Goal: Task Accomplishment & Management: Use online tool/utility

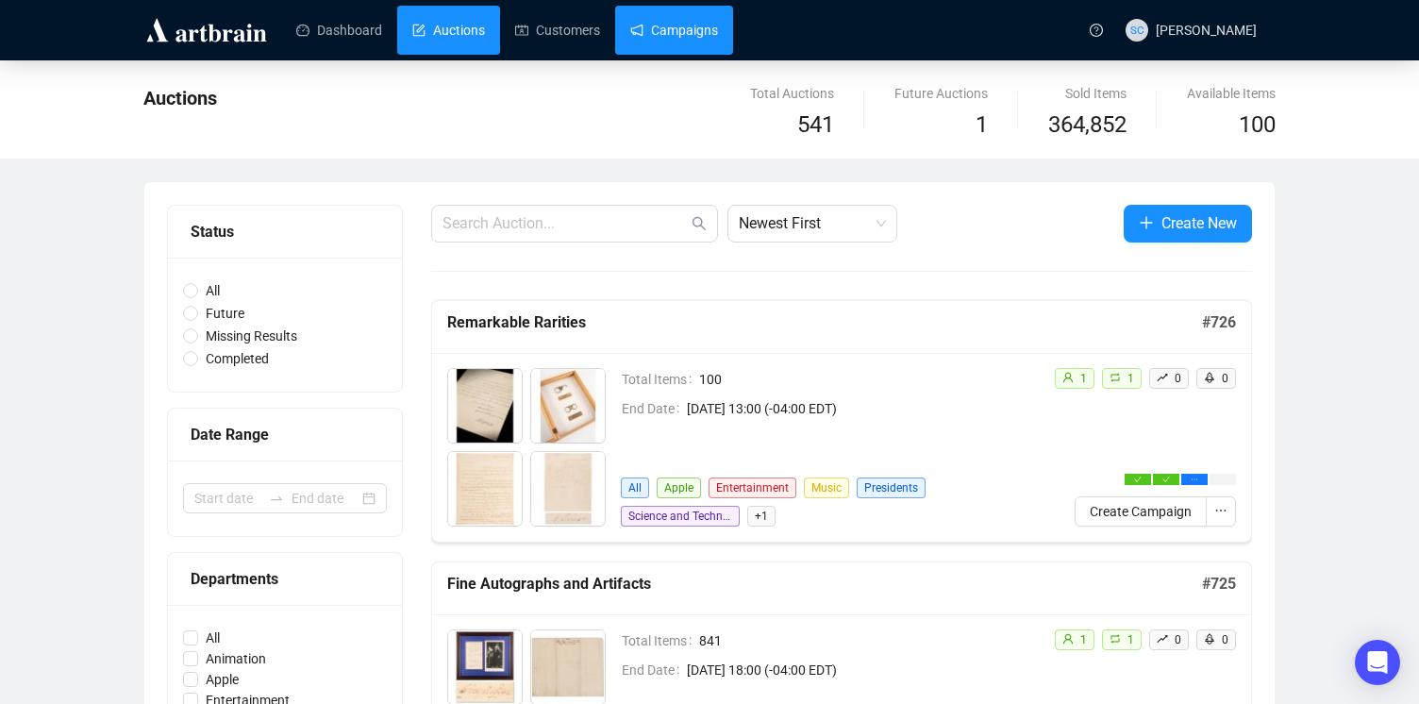
click at [676, 30] on link "Campaigns" at bounding box center [674, 30] width 88 height 49
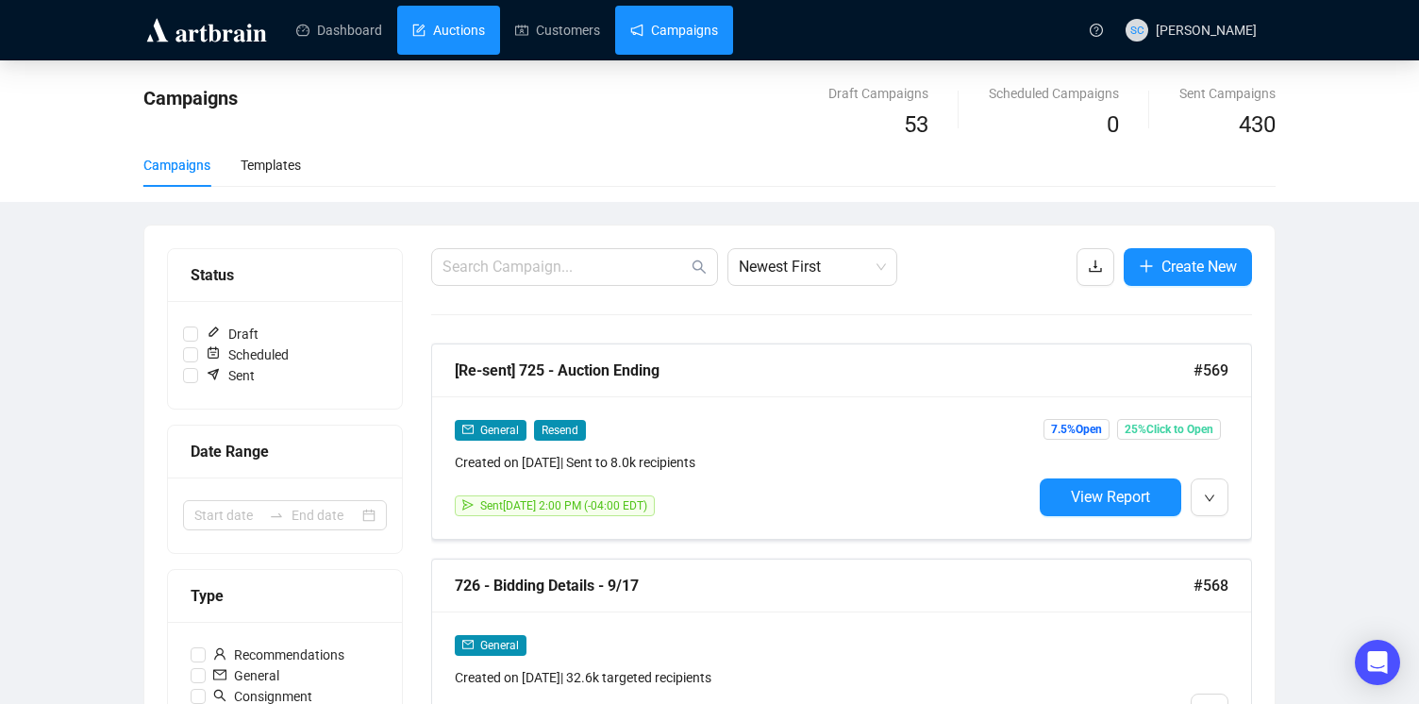
click at [463, 36] on link "Auctions" at bounding box center [448, 30] width 73 height 49
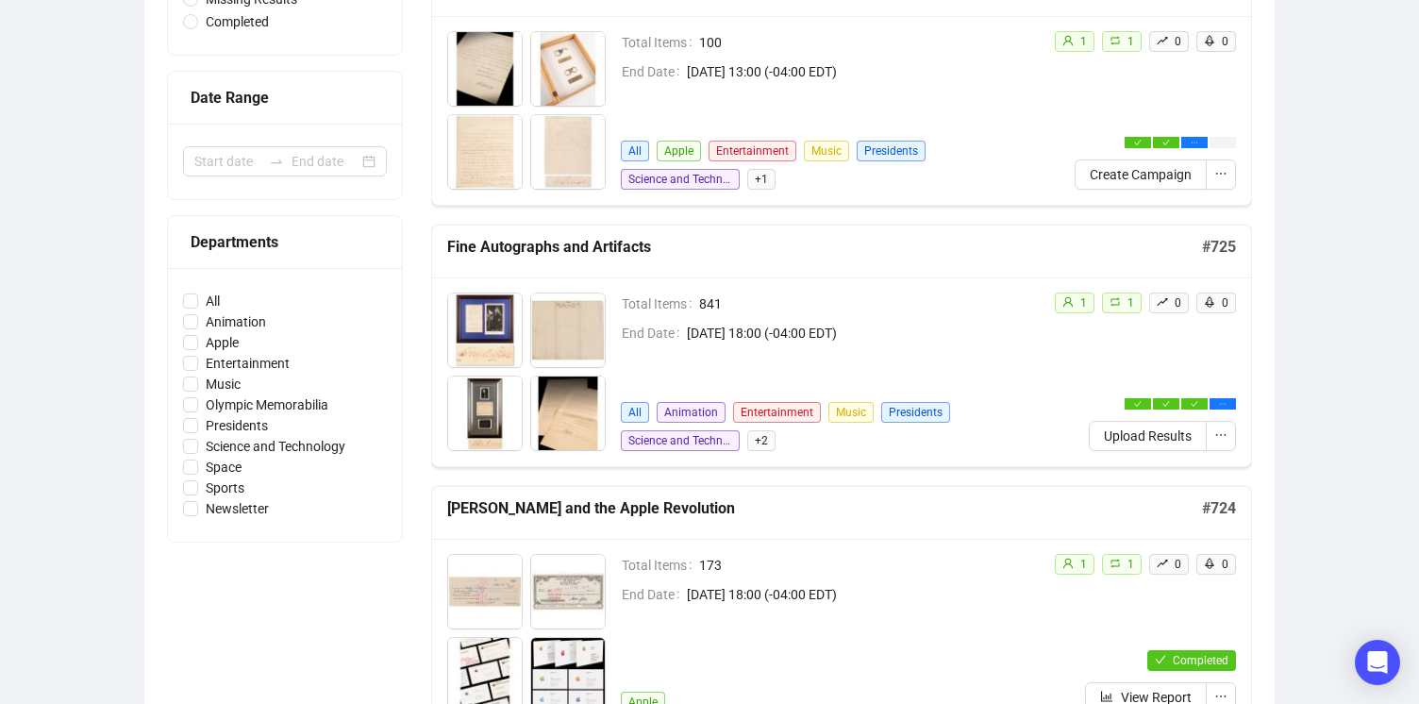
scroll to position [349, 0]
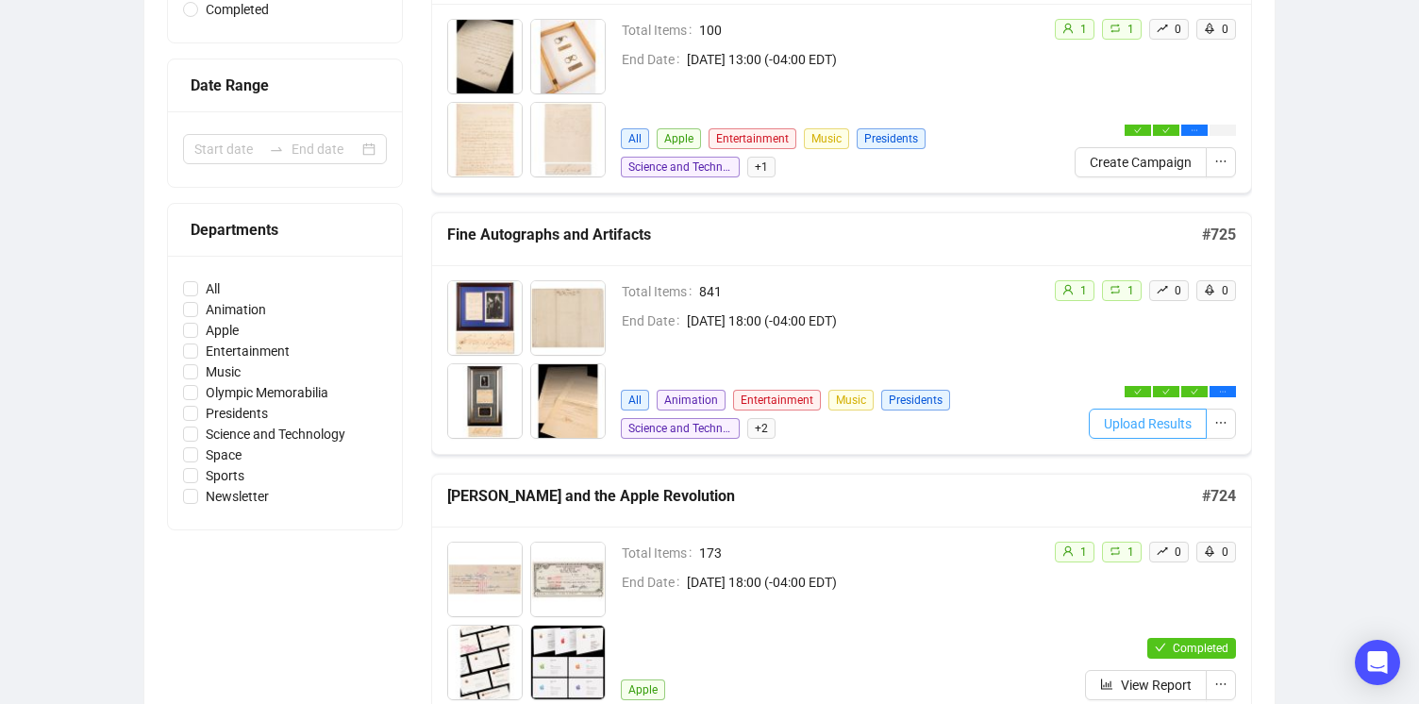
click at [1158, 422] on span "Upload Results" at bounding box center [1148, 423] width 88 height 21
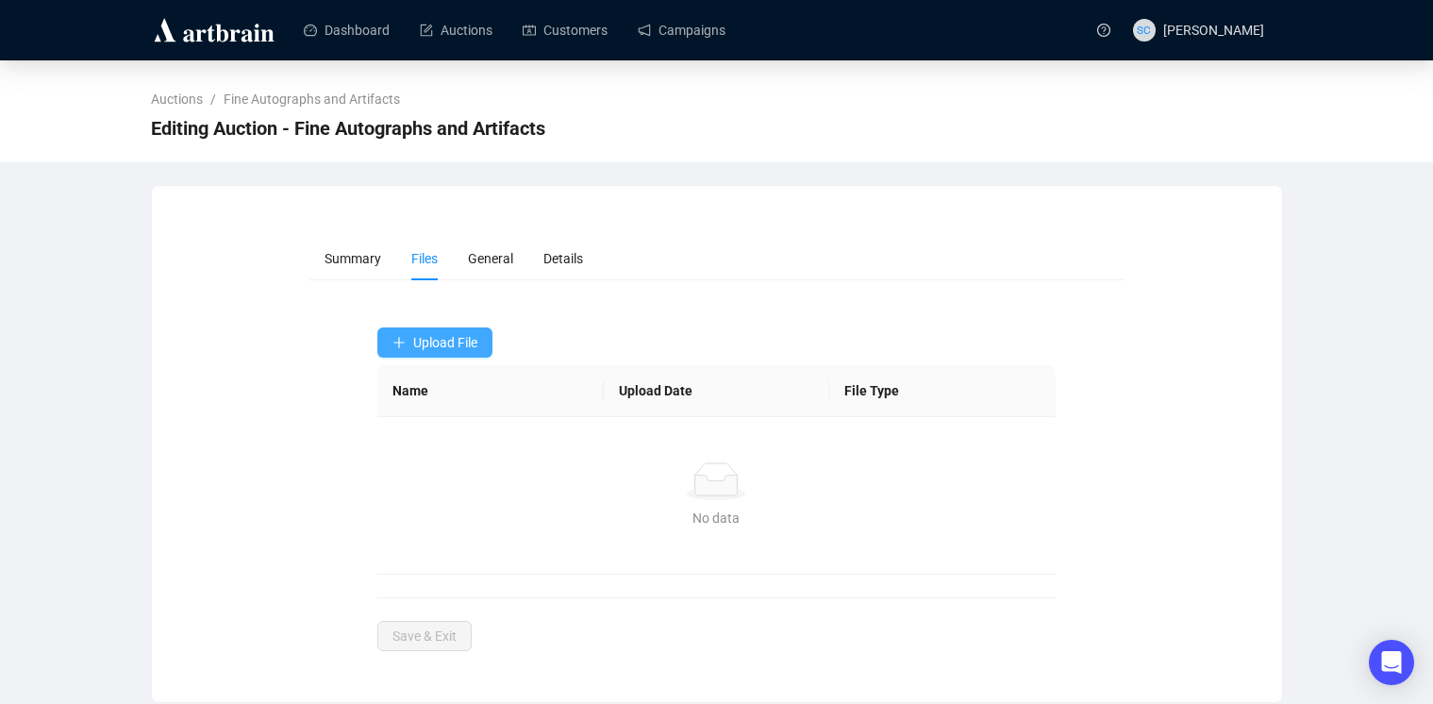
click at [452, 331] on button "Upload File" at bounding box center [434, 342] width 115 height 30
click at [435, 408] on span "Results" at bounding box center [436, 418] width 89 height 21
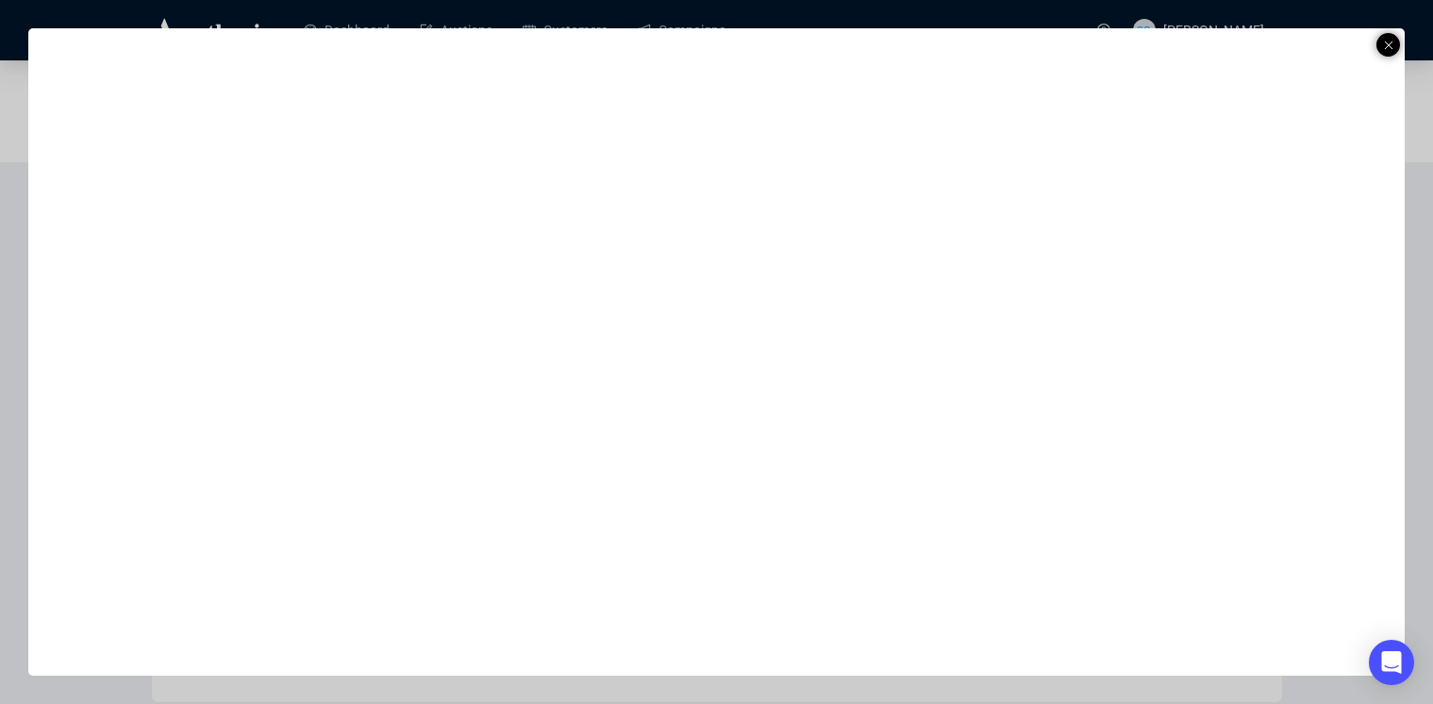
click at [1389, 44] on line at bounding box center [1389, 46] width 8 height 8
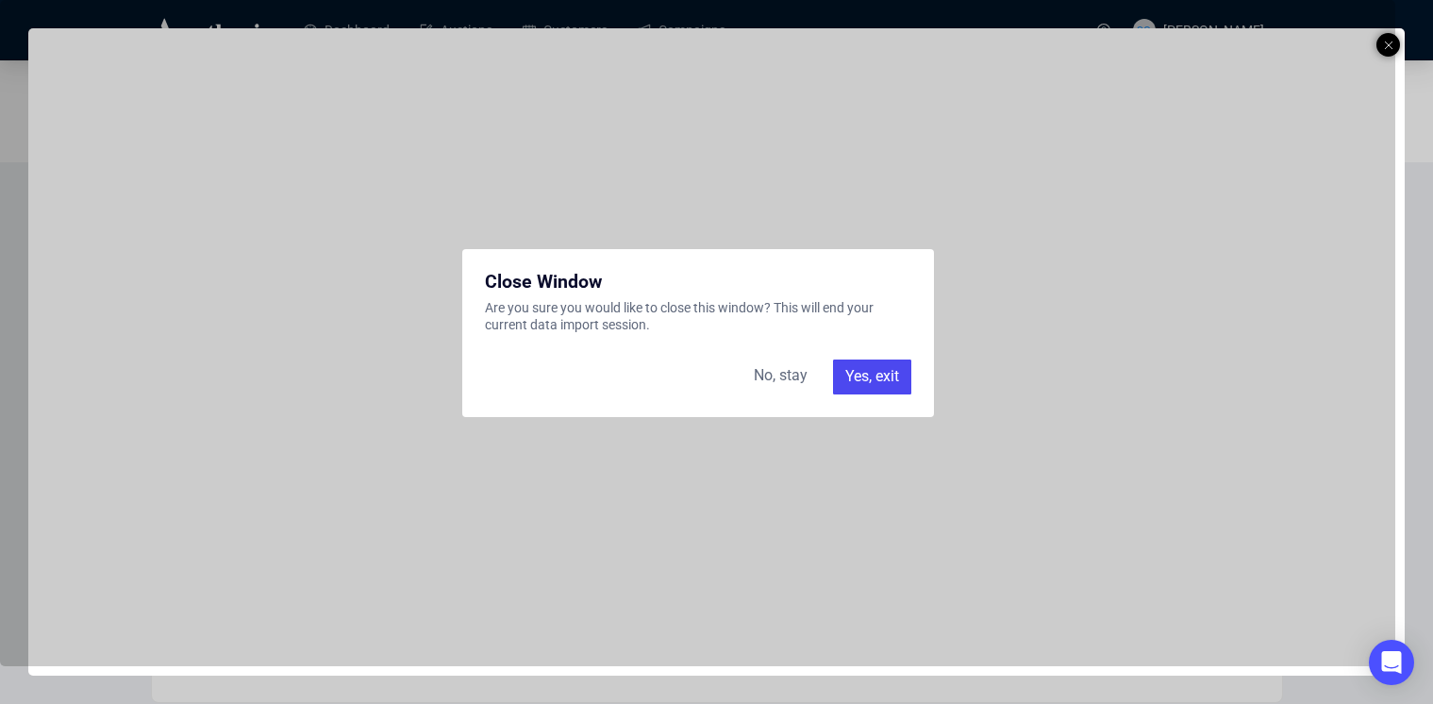
click at [882, 377] on div "Yes, exit" at bounding box center [872, 376] width 78 height 34
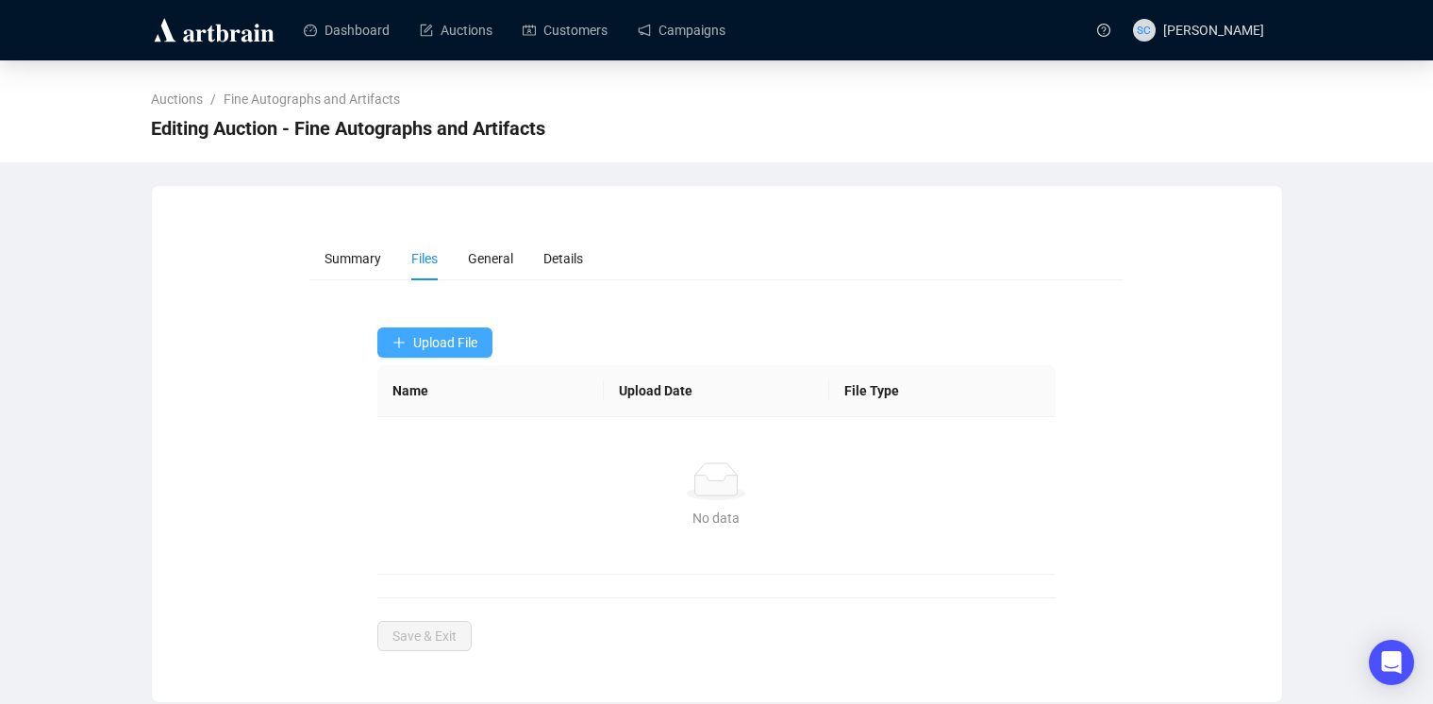
click at [433, 345] on span "Upload File" at bounding box center [445, 342] width 64 height 15
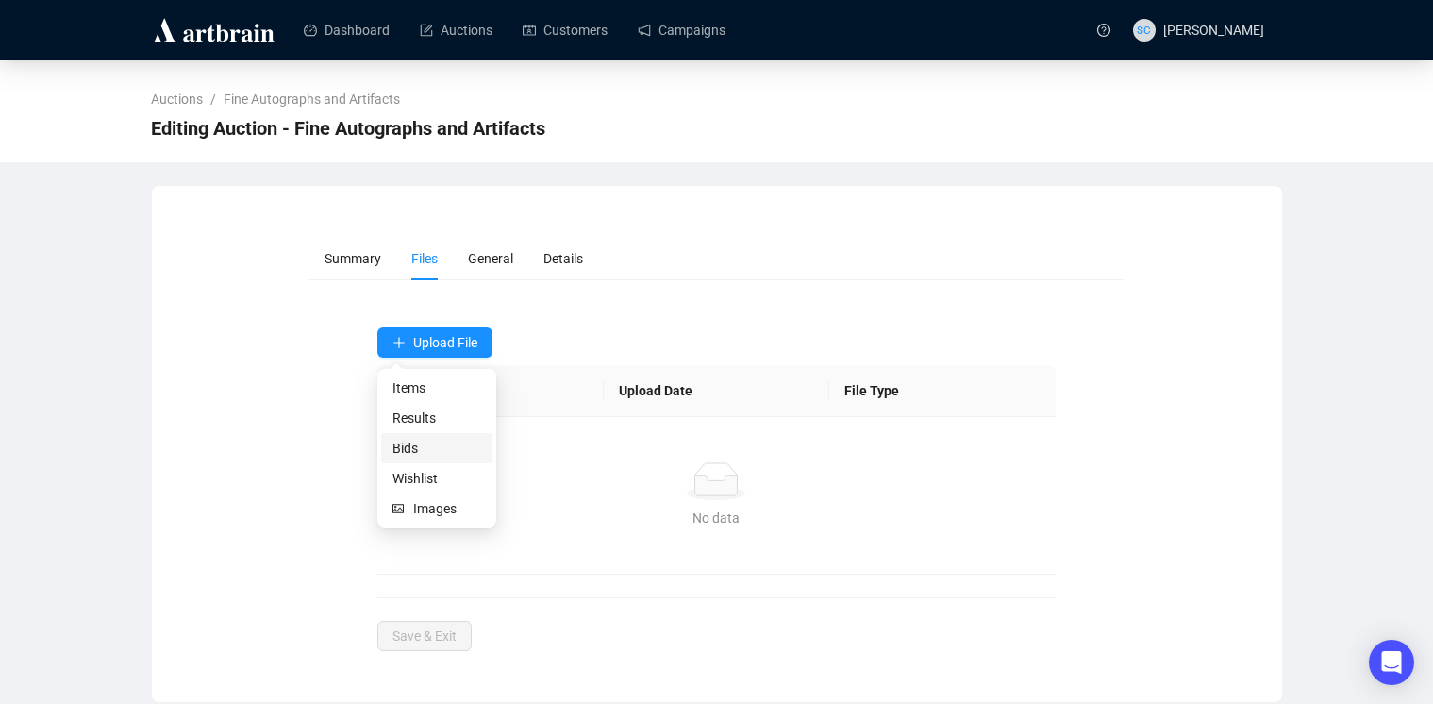
click at [437, 439] on span "Bids" at bounding box center [436, 448] width 89 height 21
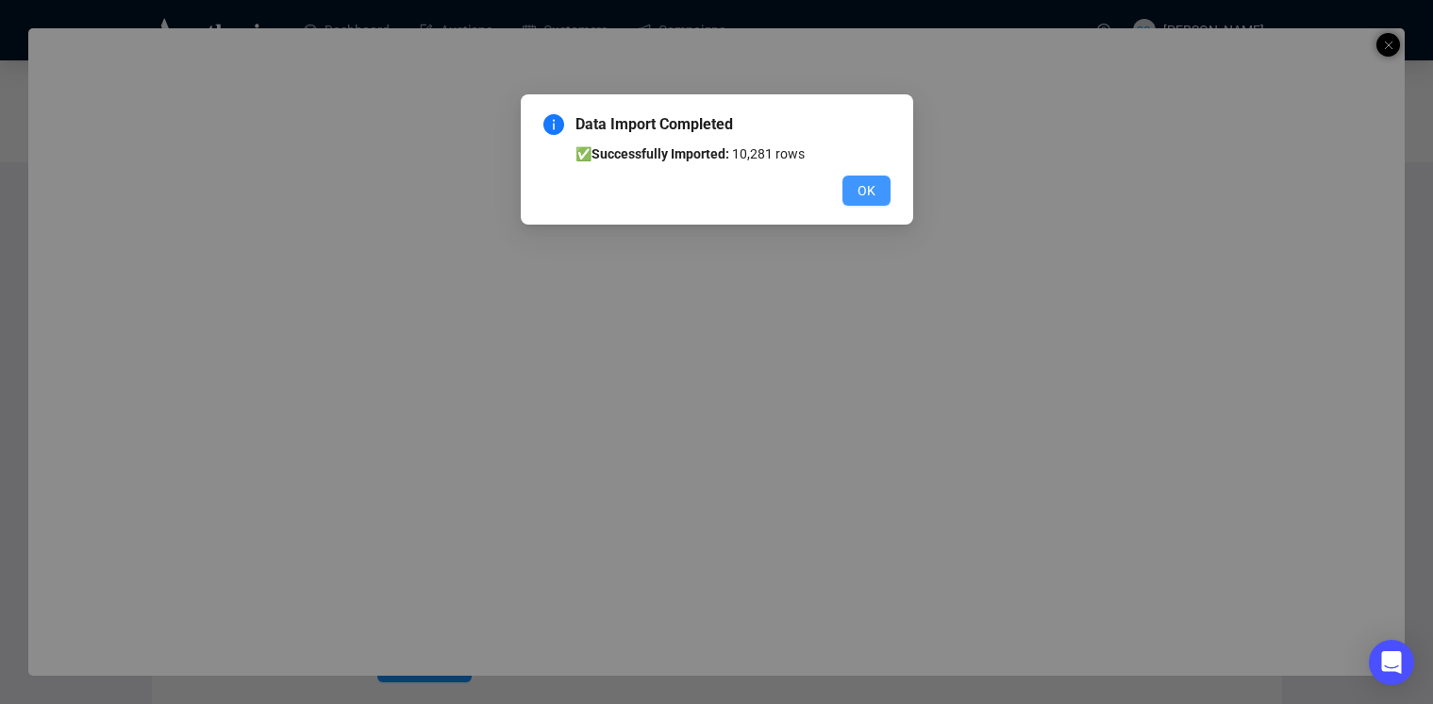
click at [879, 186] on button "OK" at bounding box center [866, 190] width 48 height 30
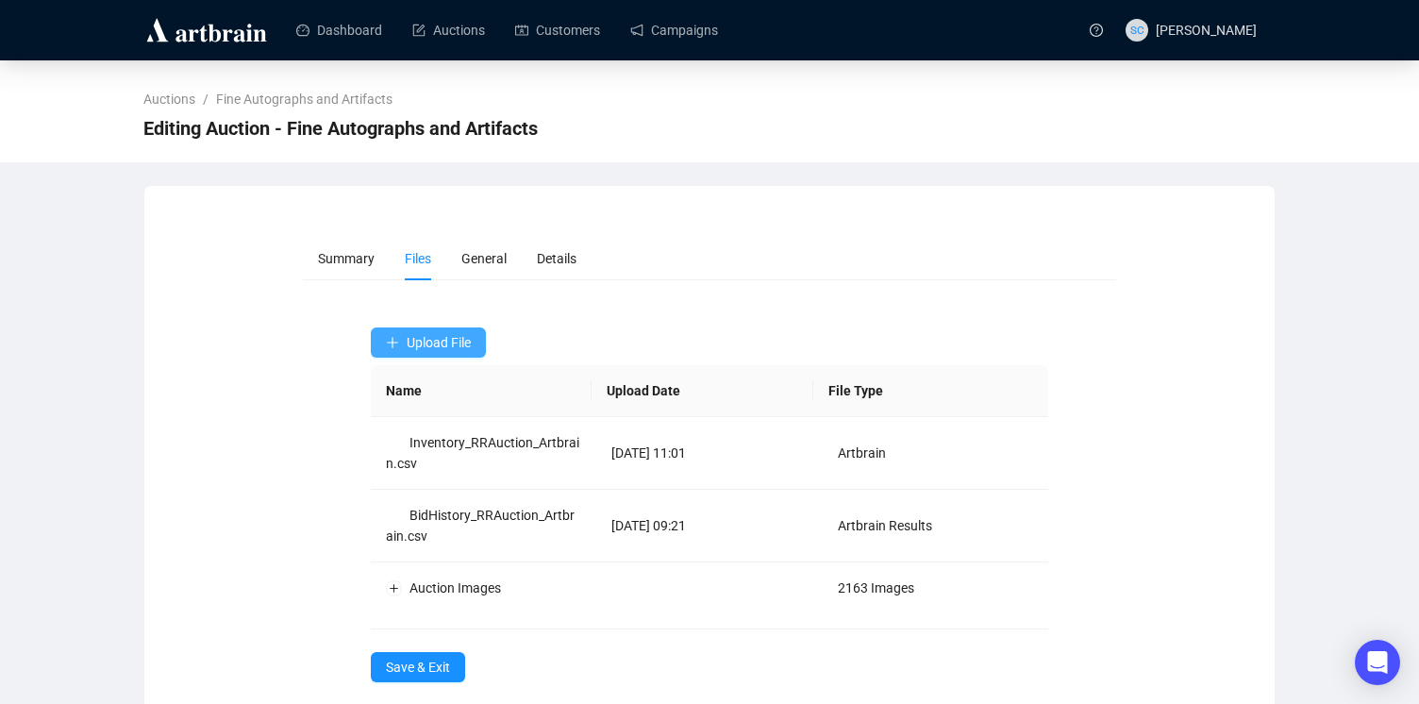
click at [446, 337] on span "Upload File" at bounding box center [439, 342] width 64 height 15
click at [433, 339] on span "Upload File" at bounding box center [439, 342] width 64 height 15
click at [421, 417] on span "Results" at bounding box center [430, 418] width 89 height 21
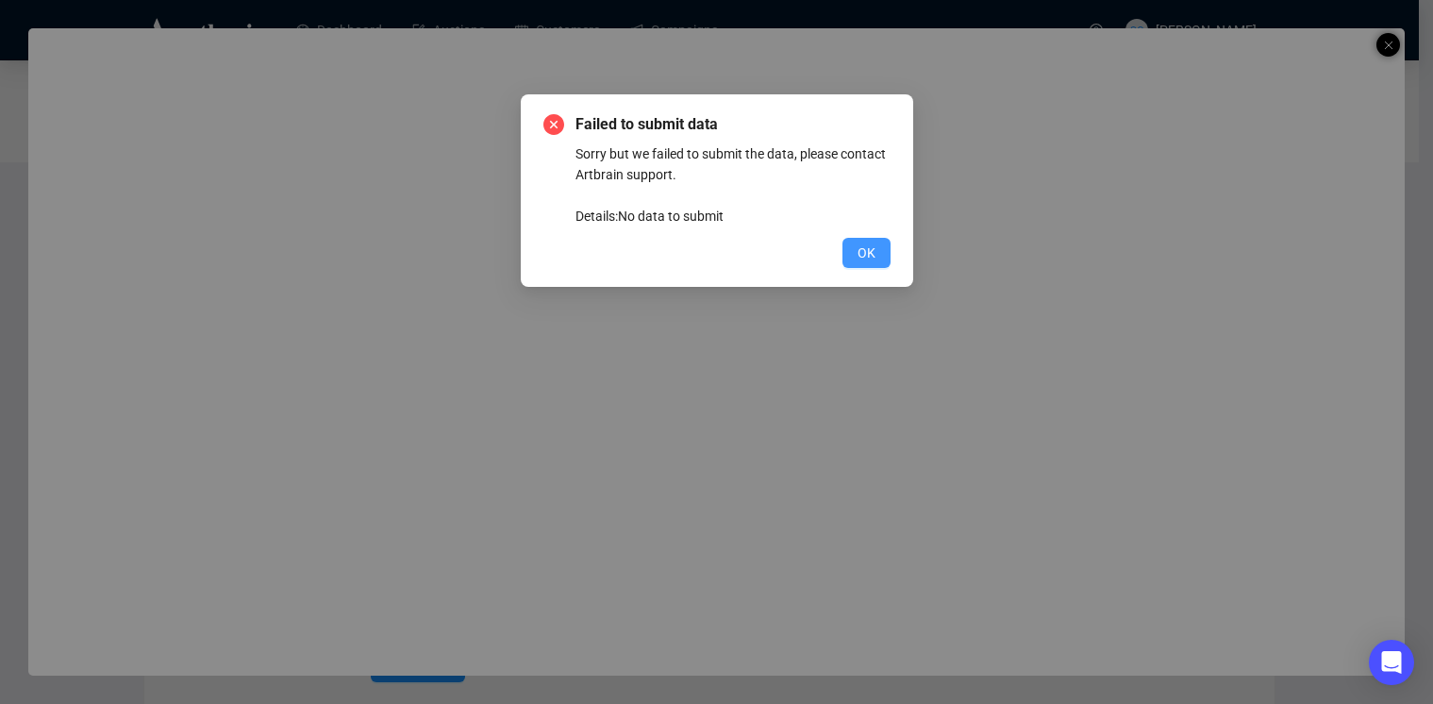
click at [868, 249] on span "OK" at bounding box center [867, 252] width 18 height 21
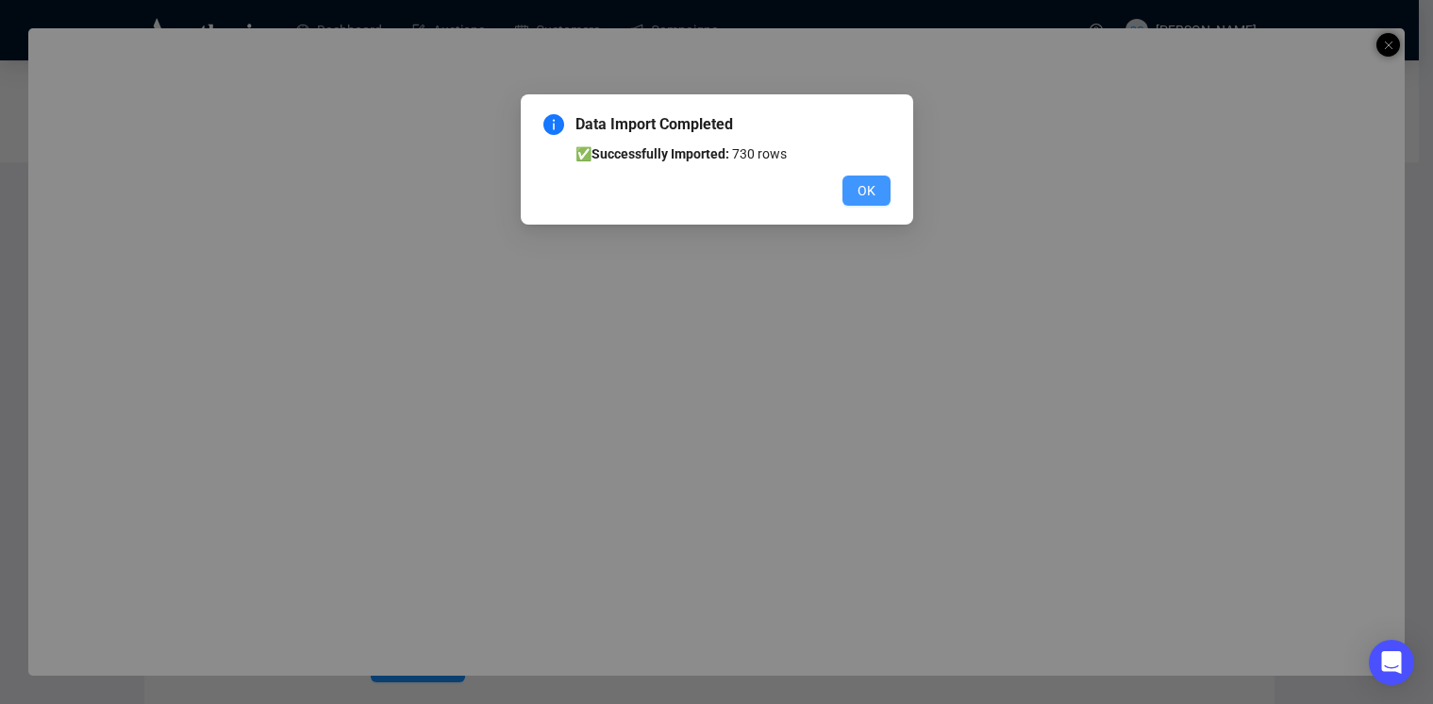
click at [870, 180] on span "OK" at bounding box center [867, 190] width 18 height 21
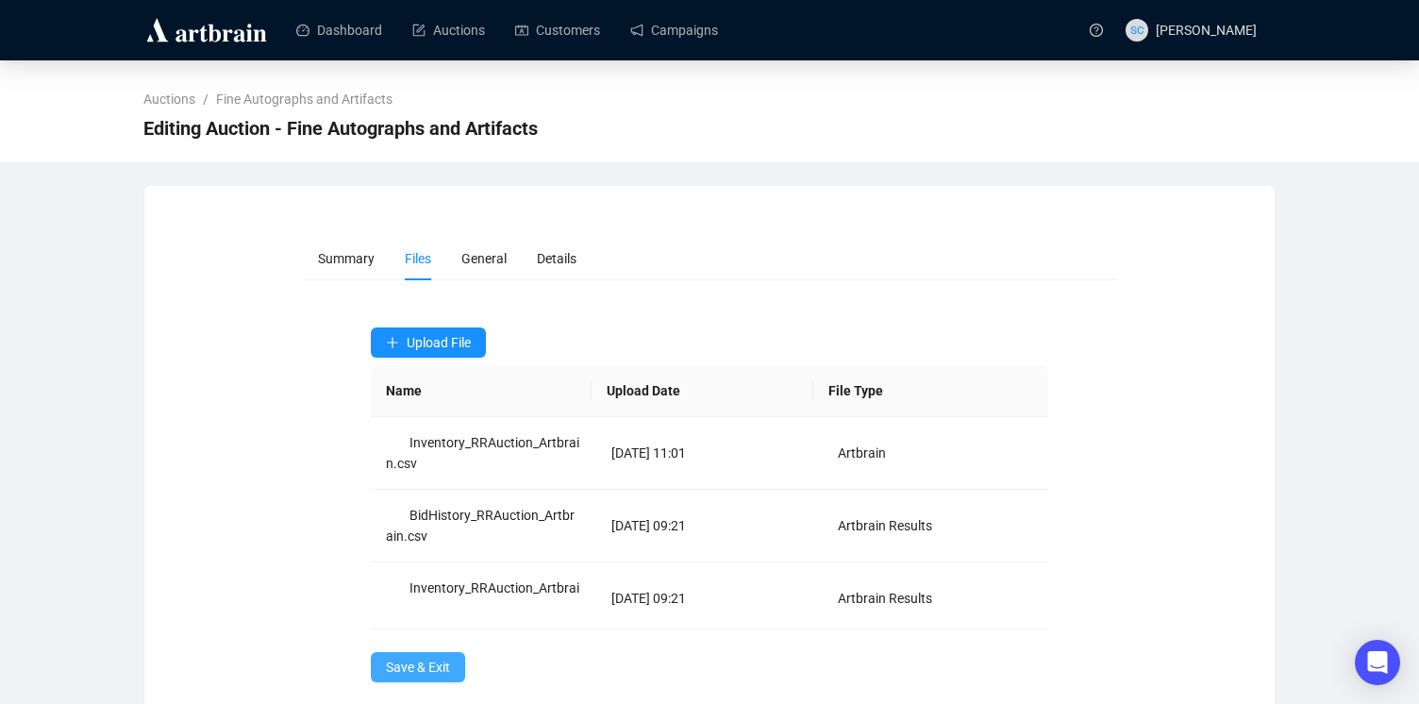
click at [407, 660] on span "Save & Exit" at bounding box center [418, 667] width 64 height 21
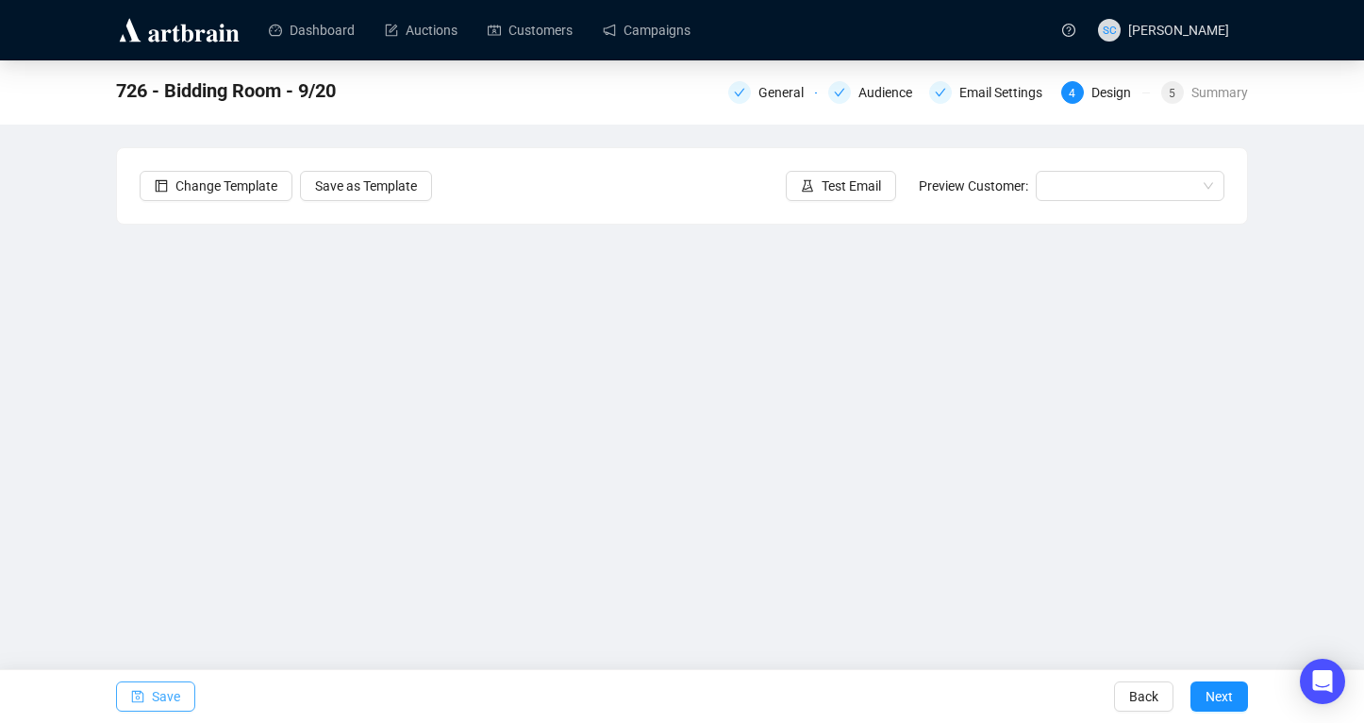
click at [147, 686] on button "Save" at bounding box center [155, 696] width 79 height 30
